Goal: Task Accomplishment & Management: Complete application form

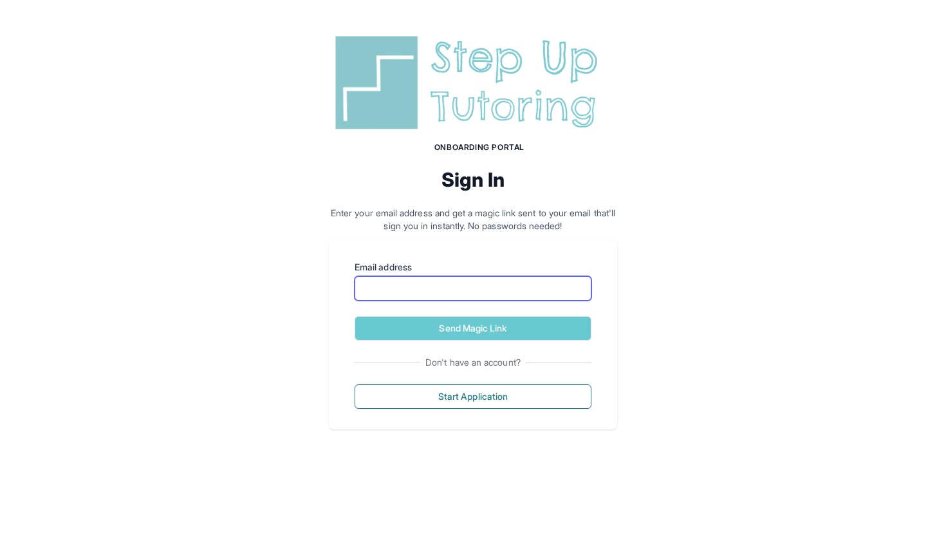
click at [446, 284] on input "Email address" at bounding box center [473, 288] width 237 height 24
type input "**********"
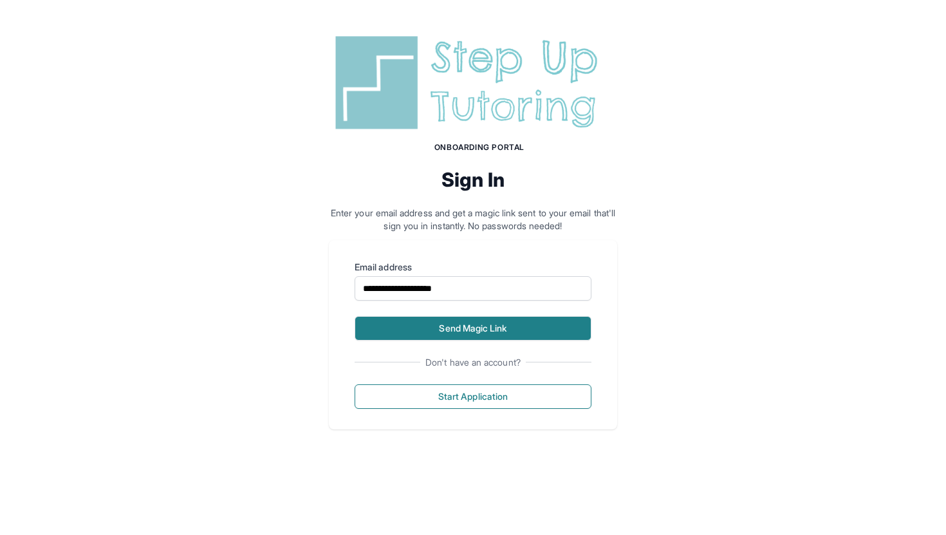
click at [459, 326] on button "Send Magic Link" at bounding box center [473, 328] width 237 height 24
